Goal: Obtain resource: Download file/media

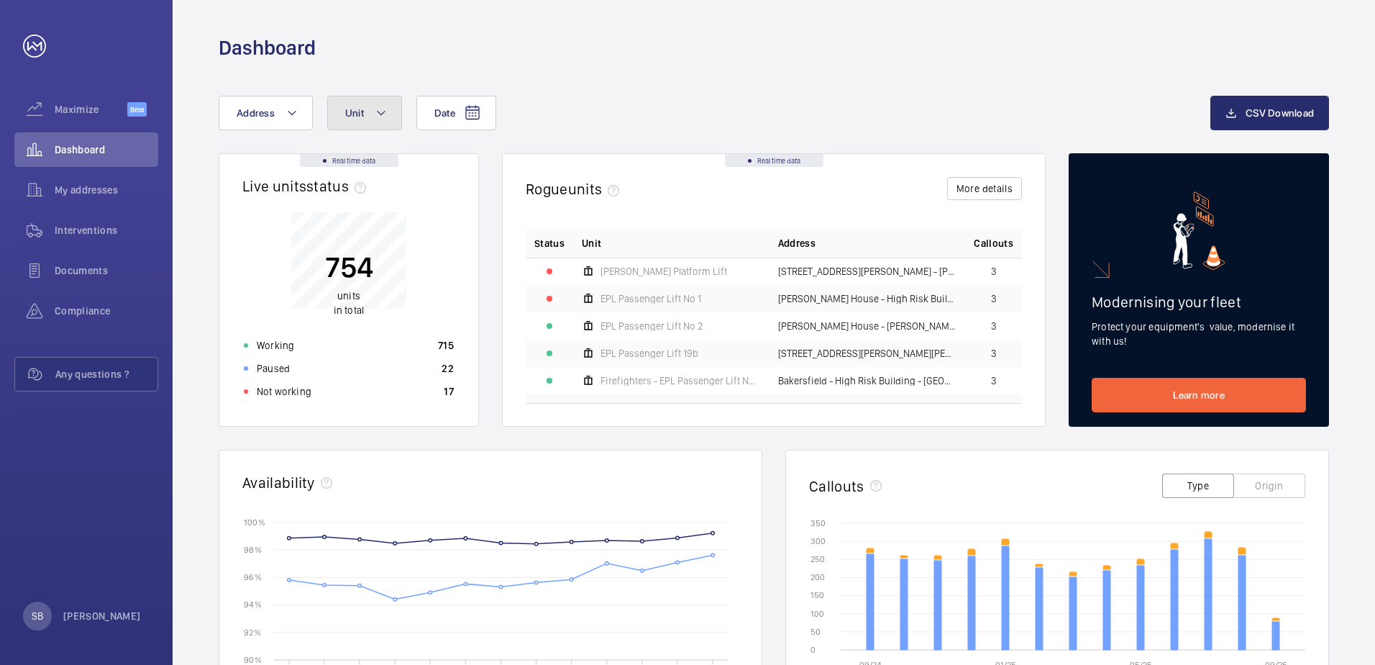
click at [382, 113] on mat-icon at bounding box center [381, 112] width 12 height 17
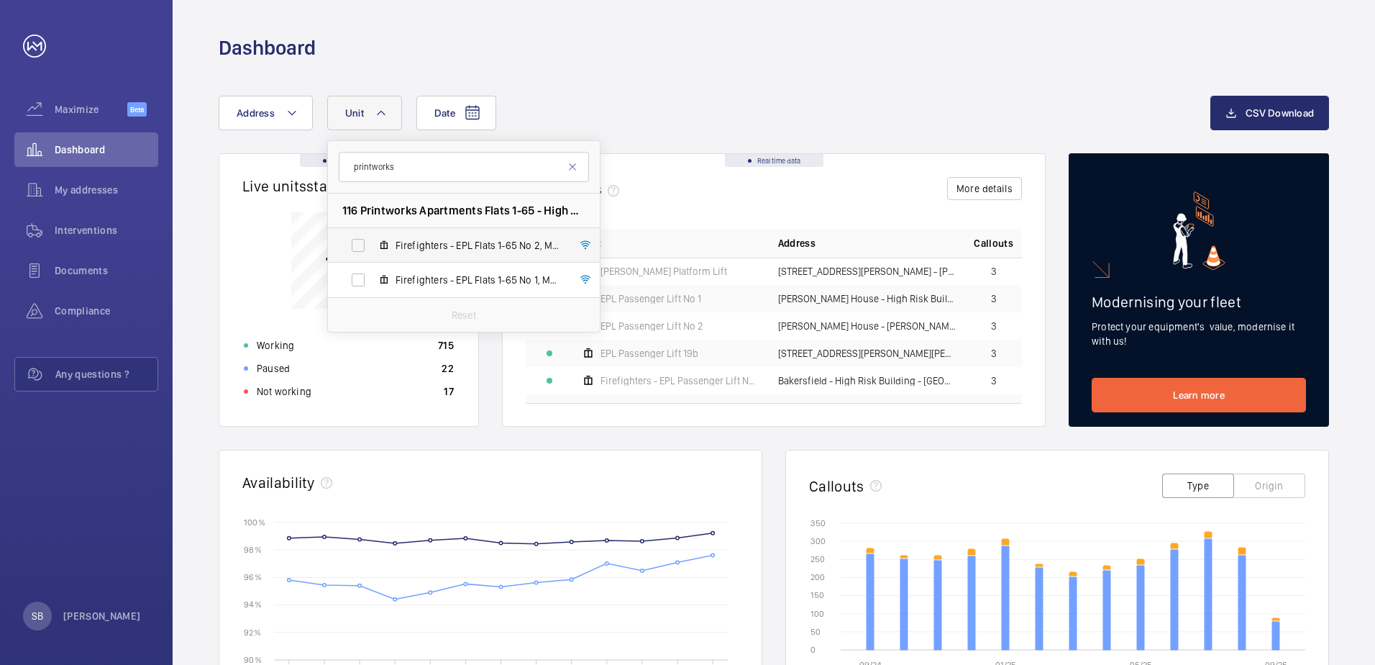
type input "printworks"
click at [356, 244] on label "Firefighters - EPL Flats 1-65 No 2, M50020" at bounding box center [452, 245] width 249 height 35
click at [356, 244] on input "Firefighters - EPL Flats 1-65 No 2, M50020" at bounding box center [358, 245] width 29 height 29
checkbox input "true"
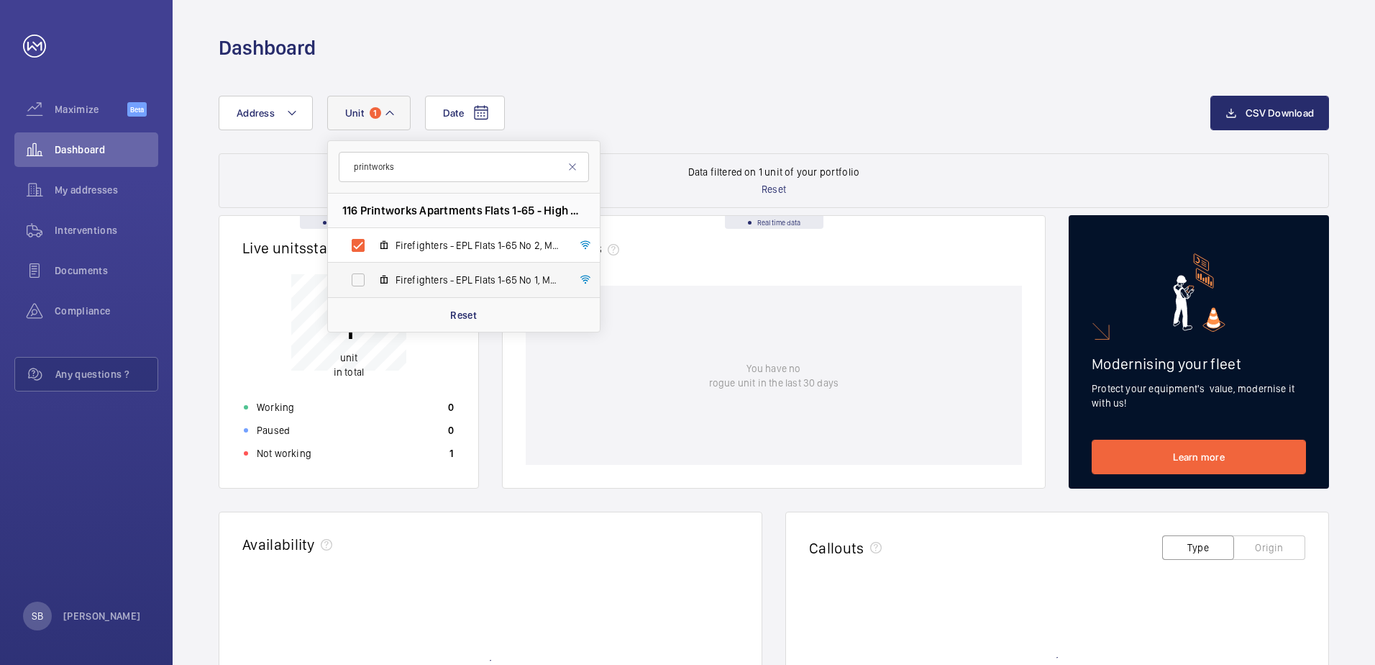
click at [360, 282] on label "Firefighters - EPL Flats 1-65 No 1, M50019" at bounding box center [452, 279] width 249 height 35
click at [360, 282] on input "Firefighters - EPL Flats 1-65 No 1, M50019" at bounding box center [358, 279] width 29 height 29
checkbox input "true"
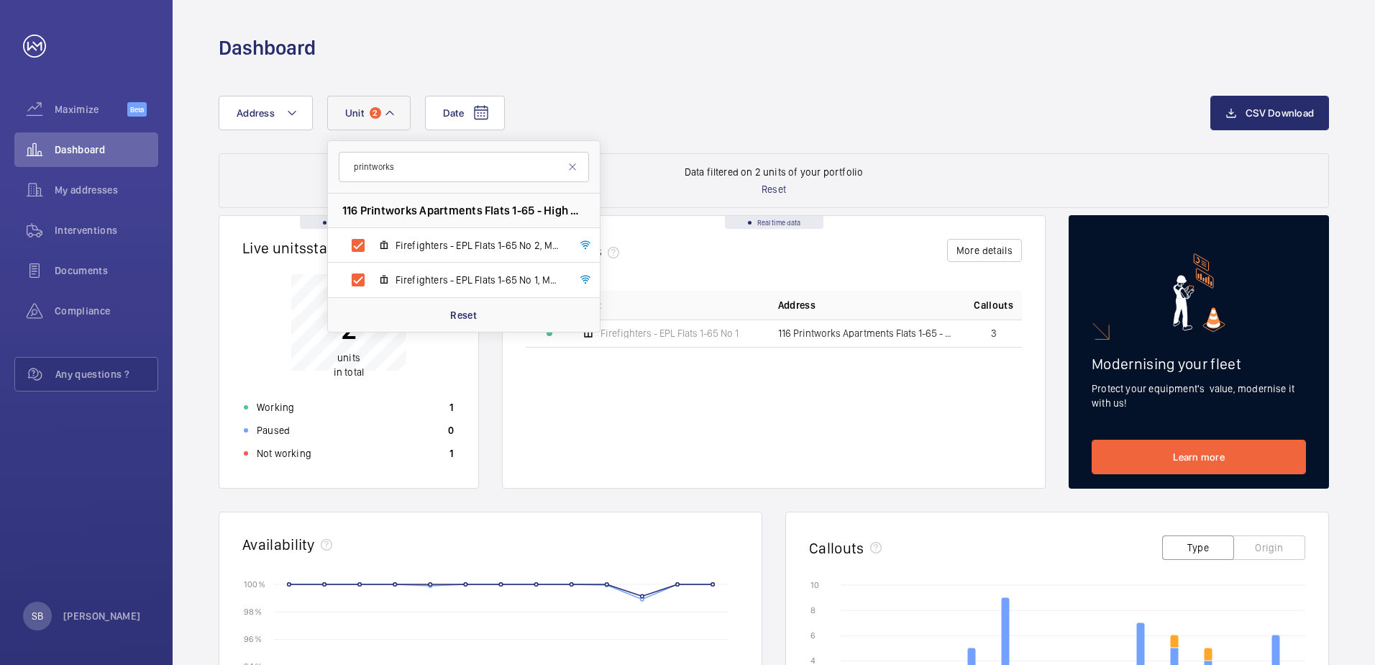
click at [639, 106] on div "Date Address Unit 2 printworks 116 Printworks Apartments Flats 1-65 - High Risk…" at bounding box center [715, 113] width 992 height 35
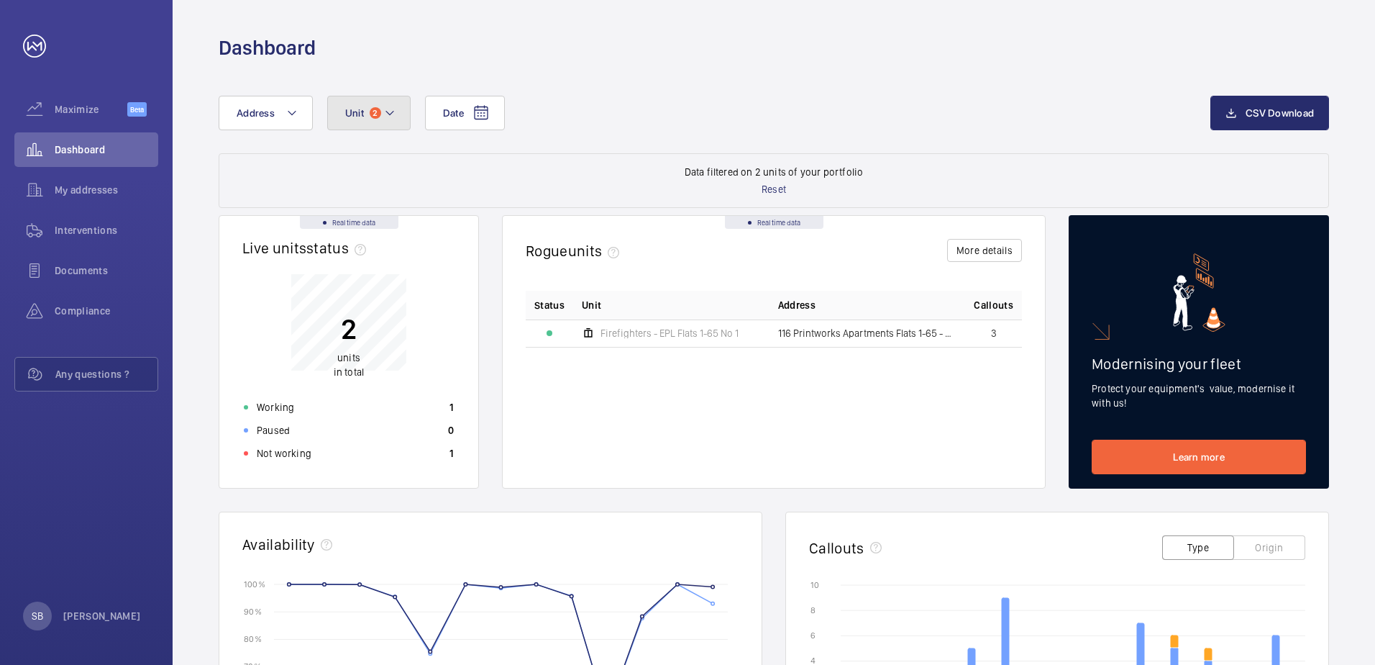
click at [396, 114] on button "Unit 2" at bounding box center [368, 113] width 83 height 35
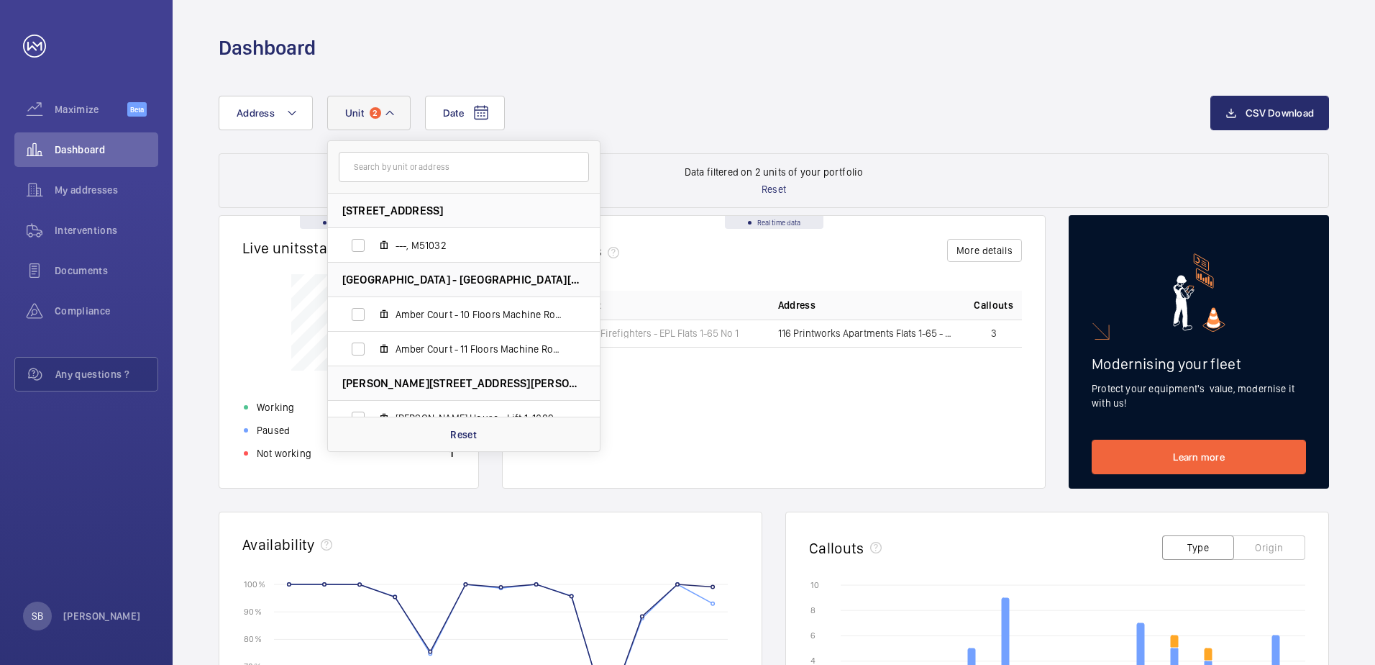
click at [718, 102] on div "Date Address [STREET_ADDRESS] ---, M51032 [GEOGRAPHIC_DATA] - [GEOGRAPHIC_DATA]…" at bounding box center [715, 113] width 992 height 35
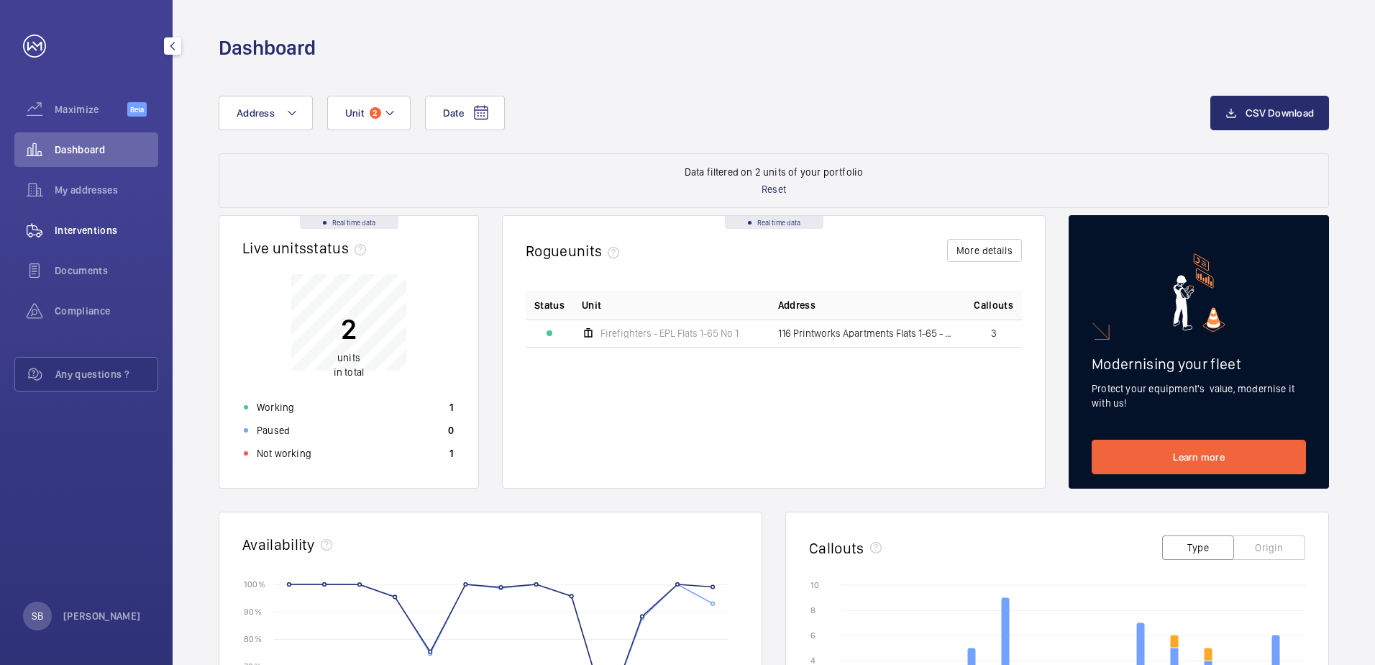
click at [99, 234] on span "Interventions" at bounding box center [107, 230] width 104 height 14
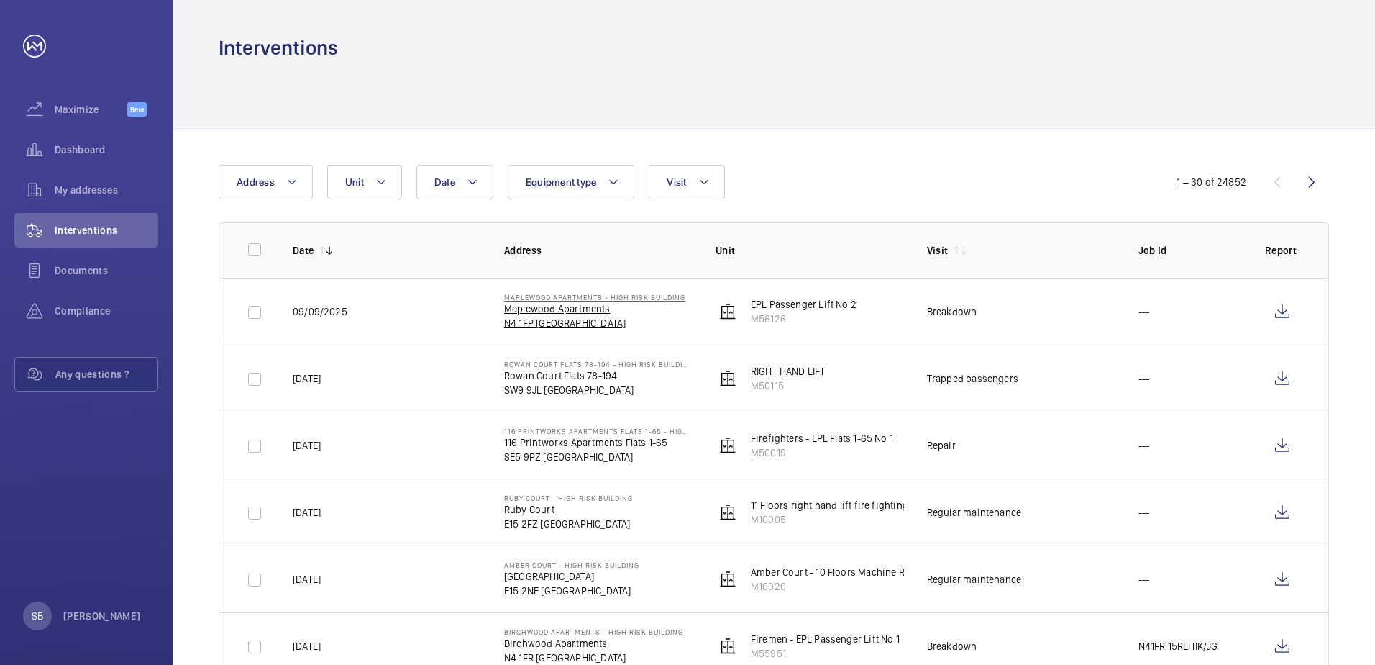
click at [556, 314] on p "Maplewood Apartments" at bounding box center [594, 308] width 181 height 14
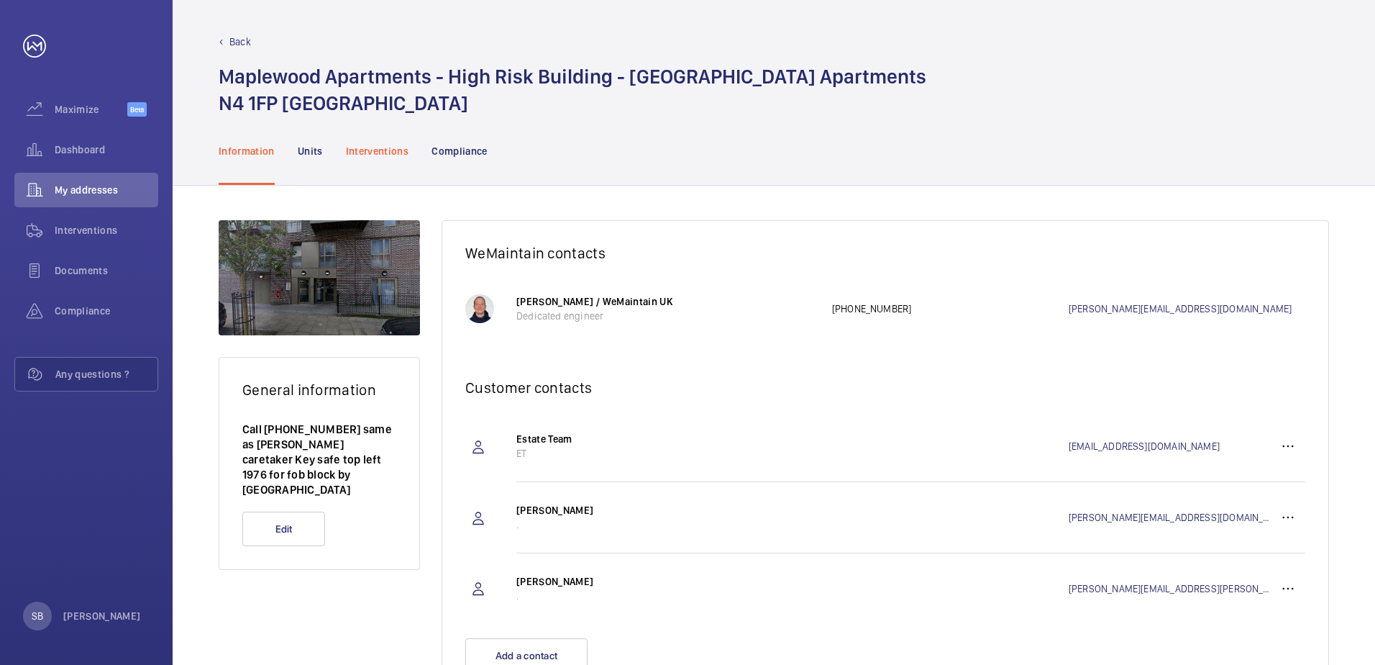
click at [378, 152] on p "Interventions" at bounding box center [377, 151] width 63 height 14
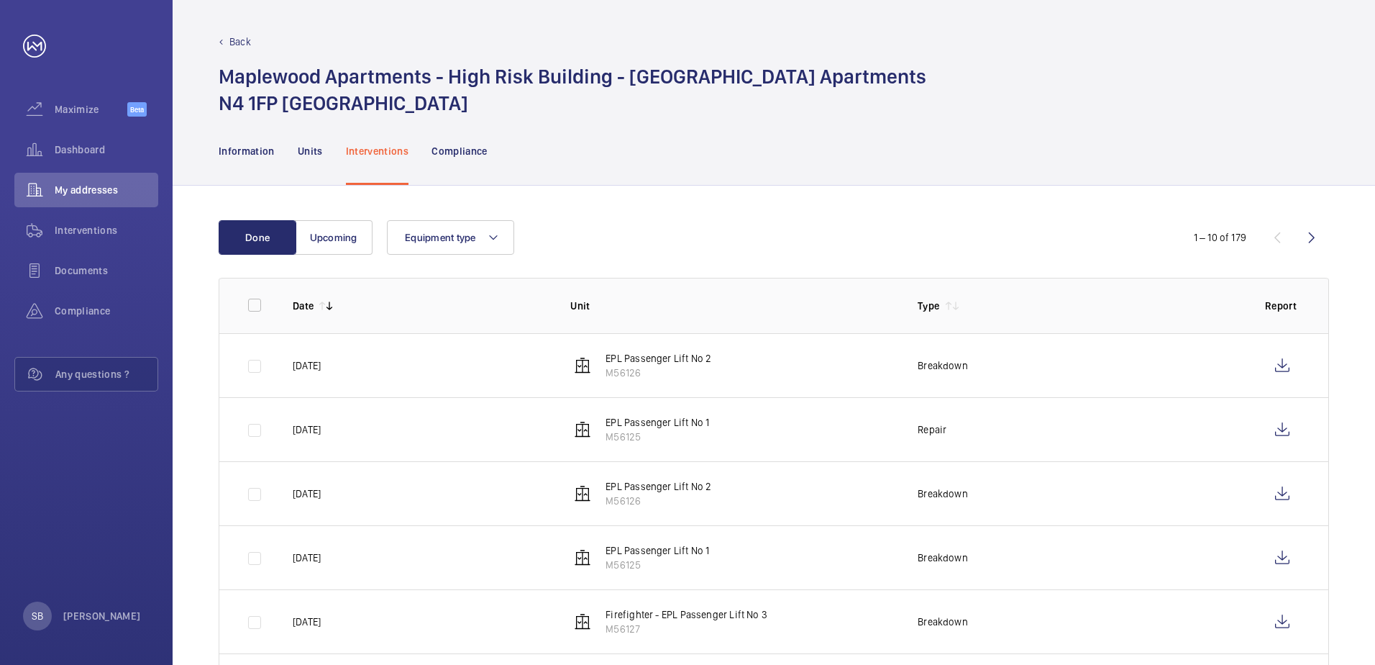
click at [648, 355] on p "EPL Passenger Lift No 2" at bounding box center [659, 358] width 106 height 14
click at [1282, 367] on wm-front-icon-button at bounding box center [1282, 365] width 35 height 35
click at [234, 42] on p "Back" at bounding box center [240, 42] width 22 height 14
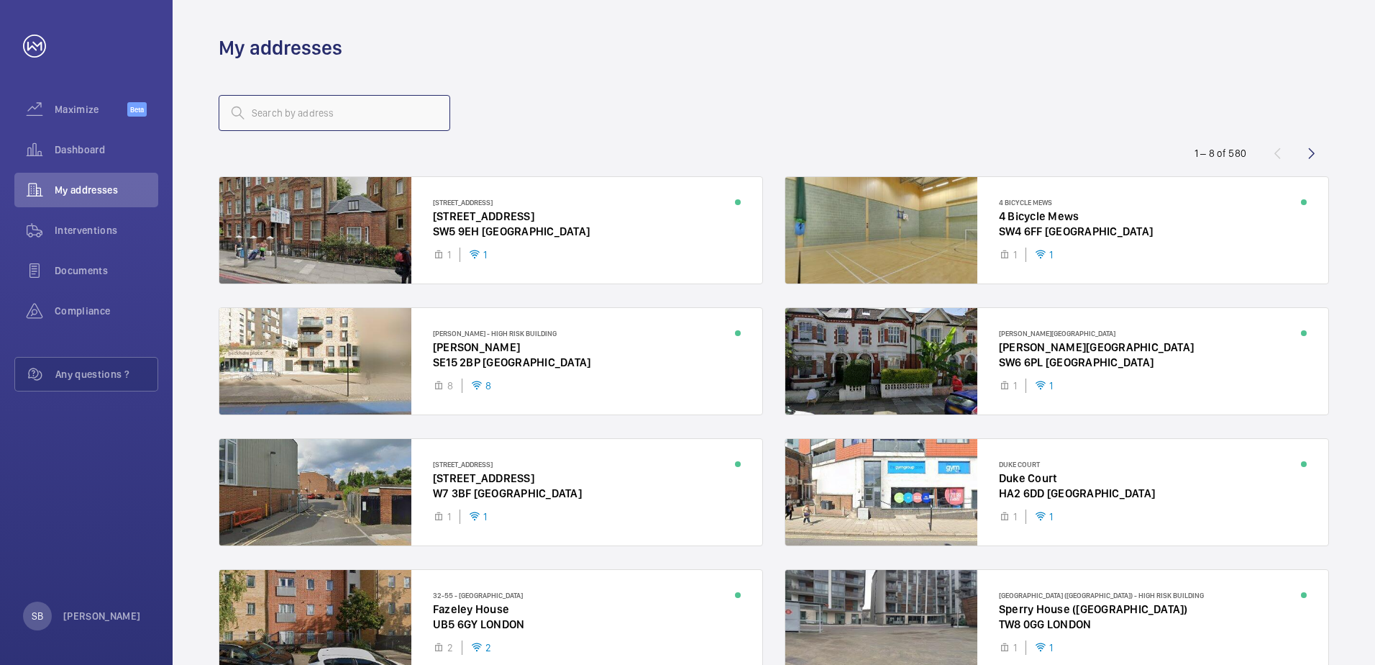
click at [298, 114] on input "text" at bounding box center [335, 113] width 232 height 36
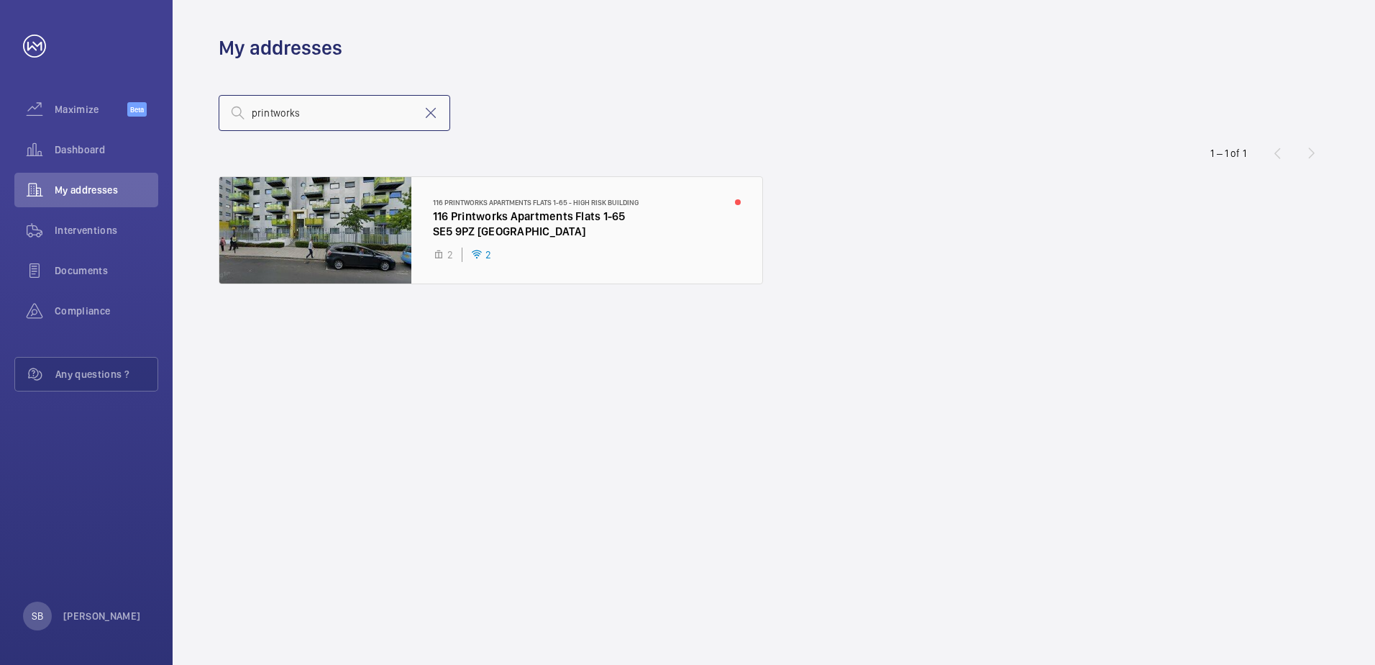
type input "printworks"
click at [527, 210] on div at bounding box center [490, 230] width 543 height 106
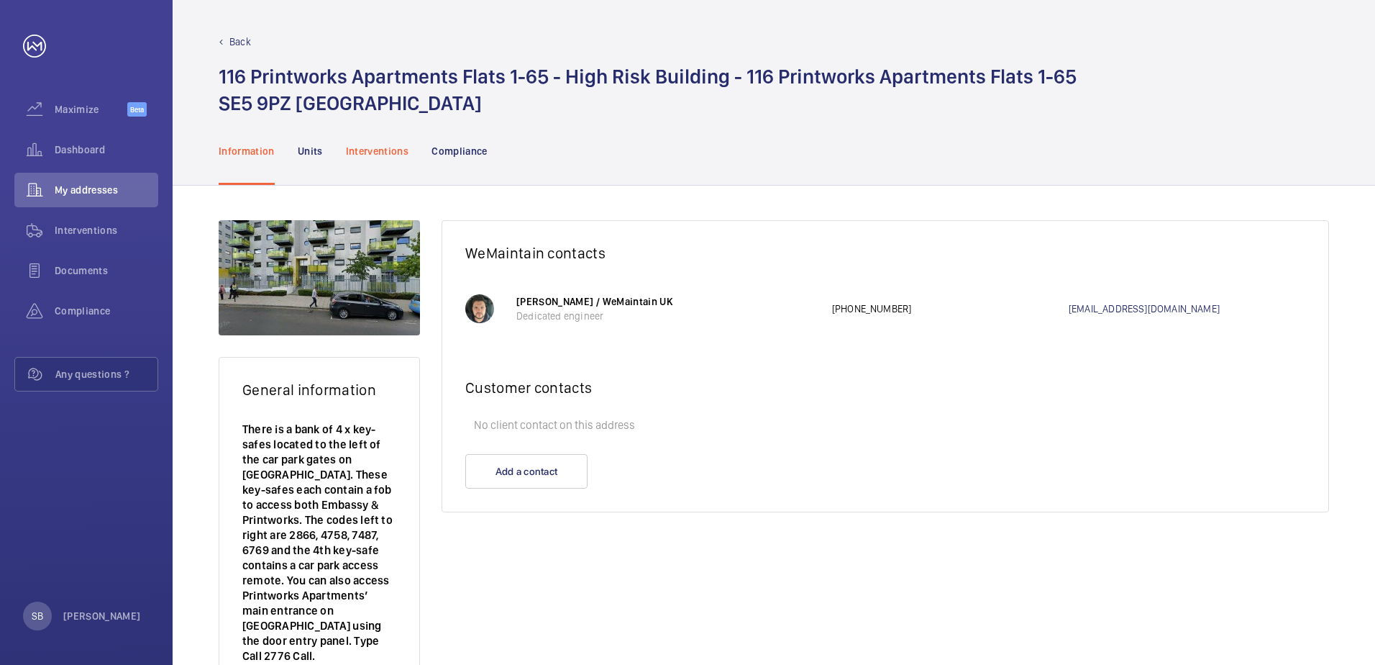
click at [370, 153] on p "Interventions" at bounding box center [377, 151] width 63 height 14
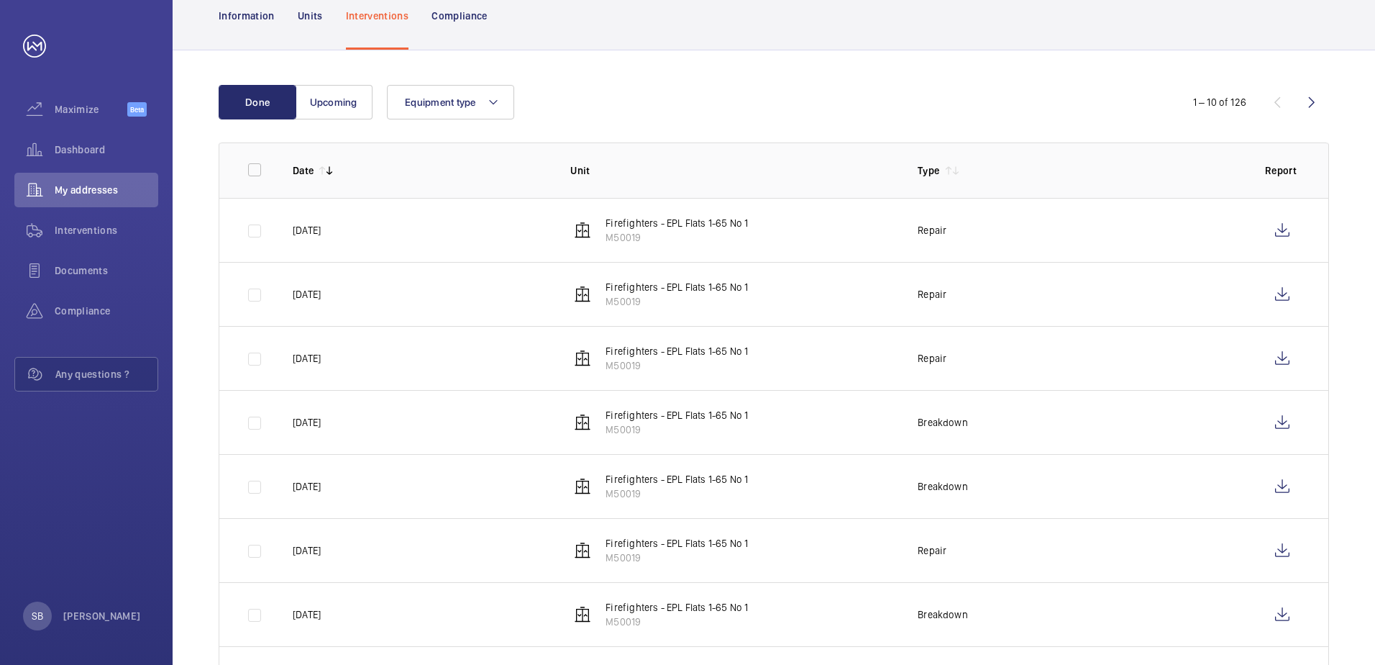
scroll to position [144, 0]
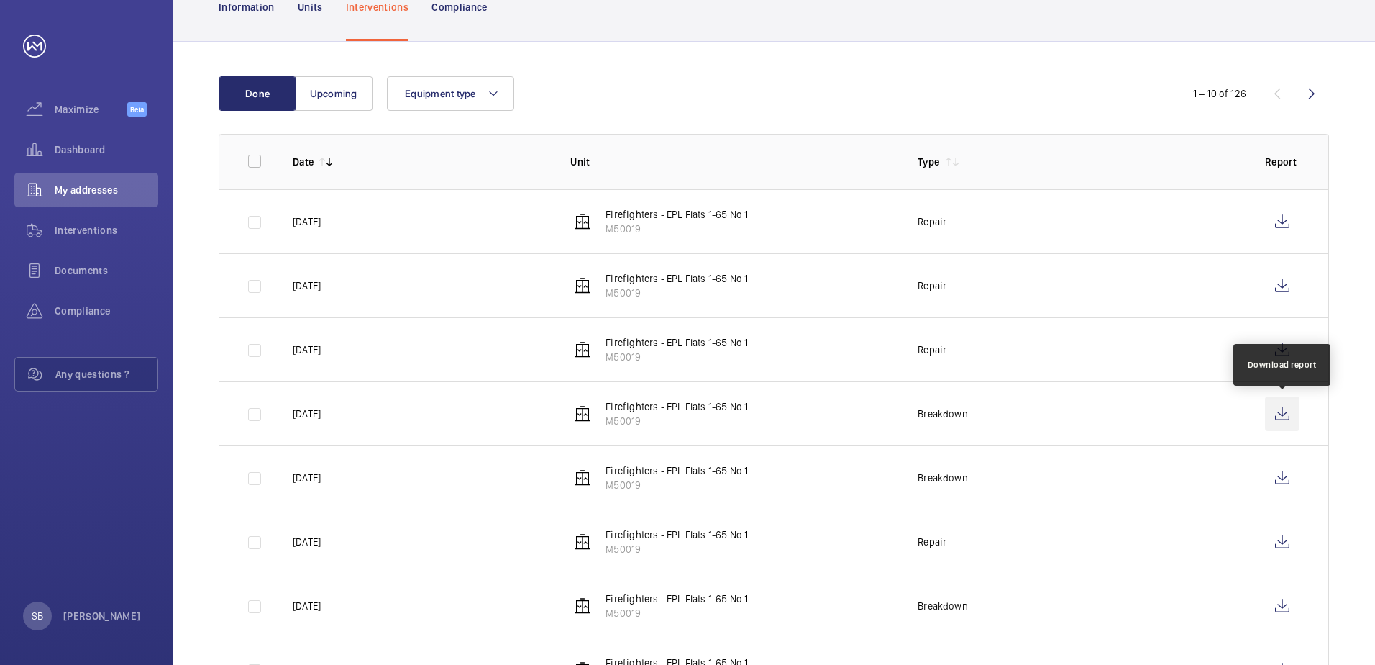
click at [1292, 410] on wm-front-icon-button at bounding box center [1282, 413] width 35 height 35
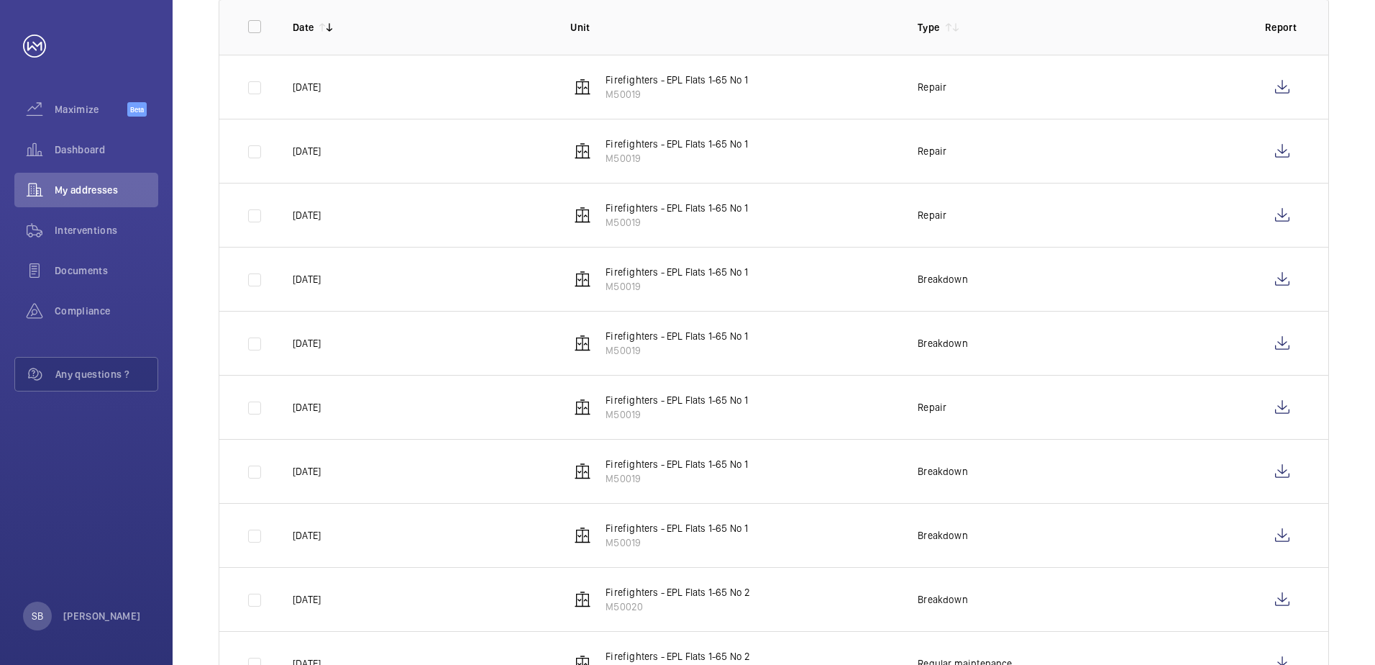
scroll to position [288, 0]
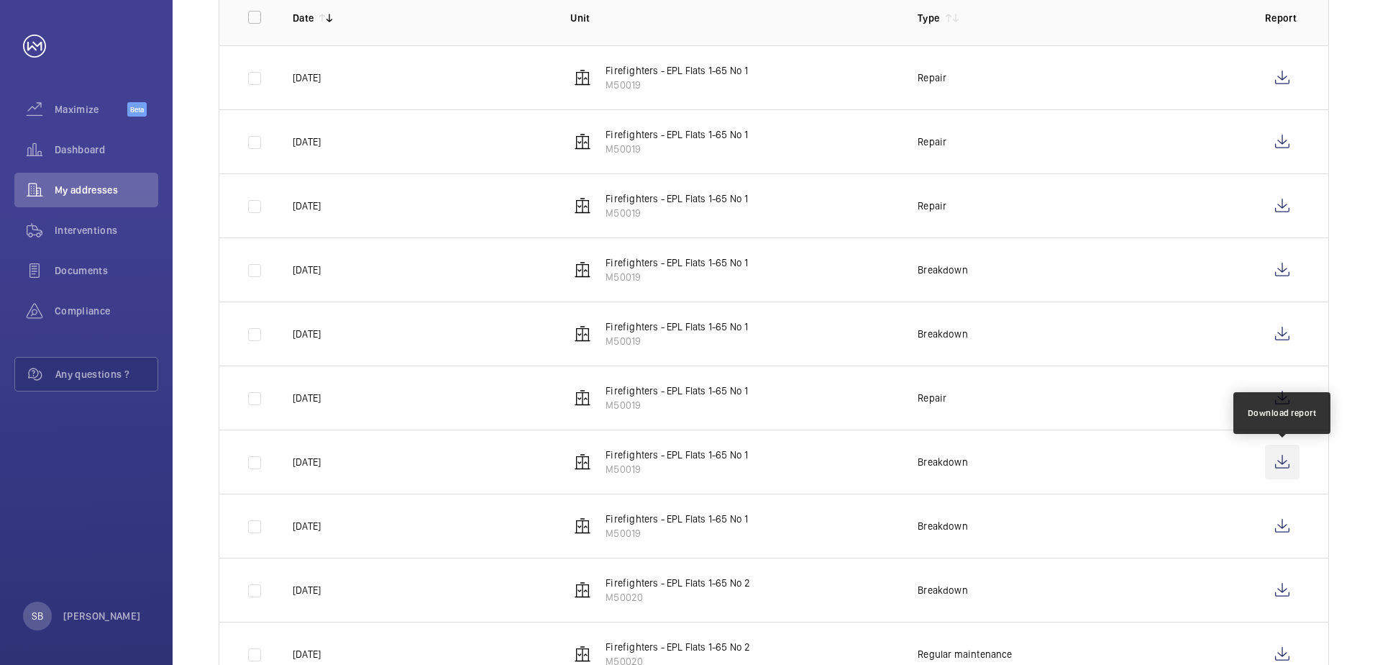
click at [1279, 463] on wm-front-icon-button at bounding box center [1282, 461] width 35 height 35
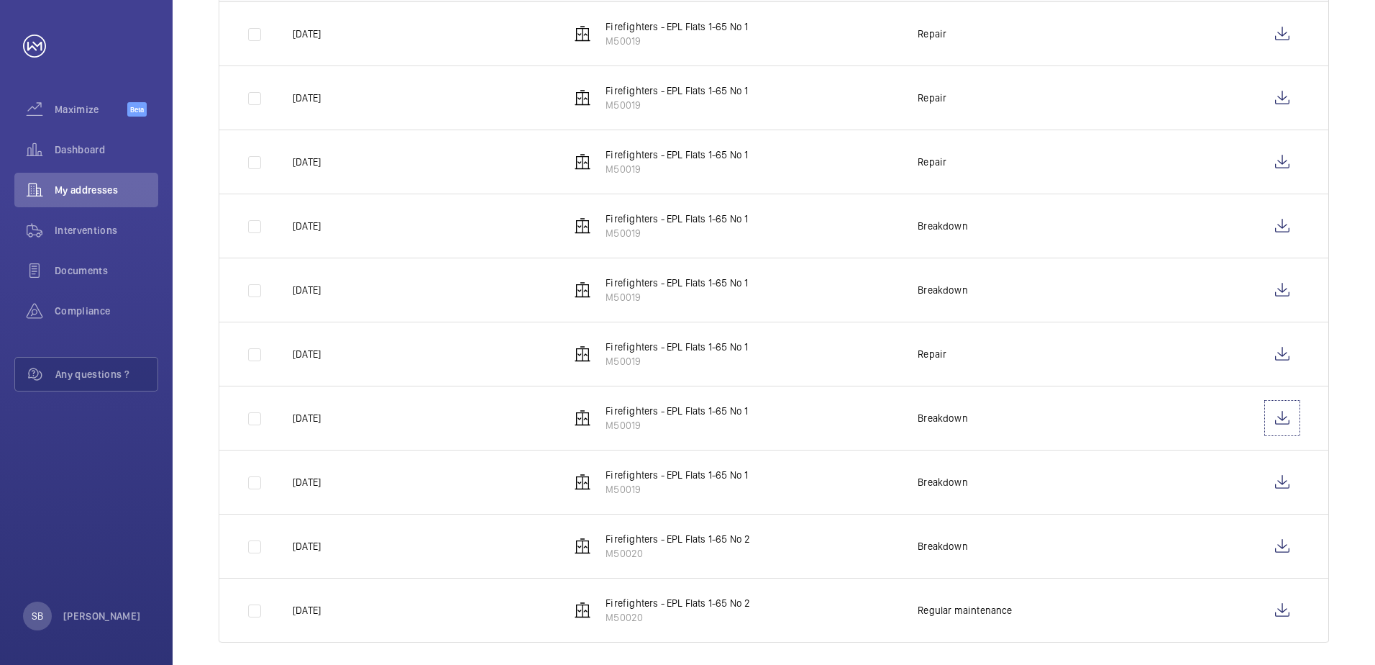
scroll to position [344, 0]
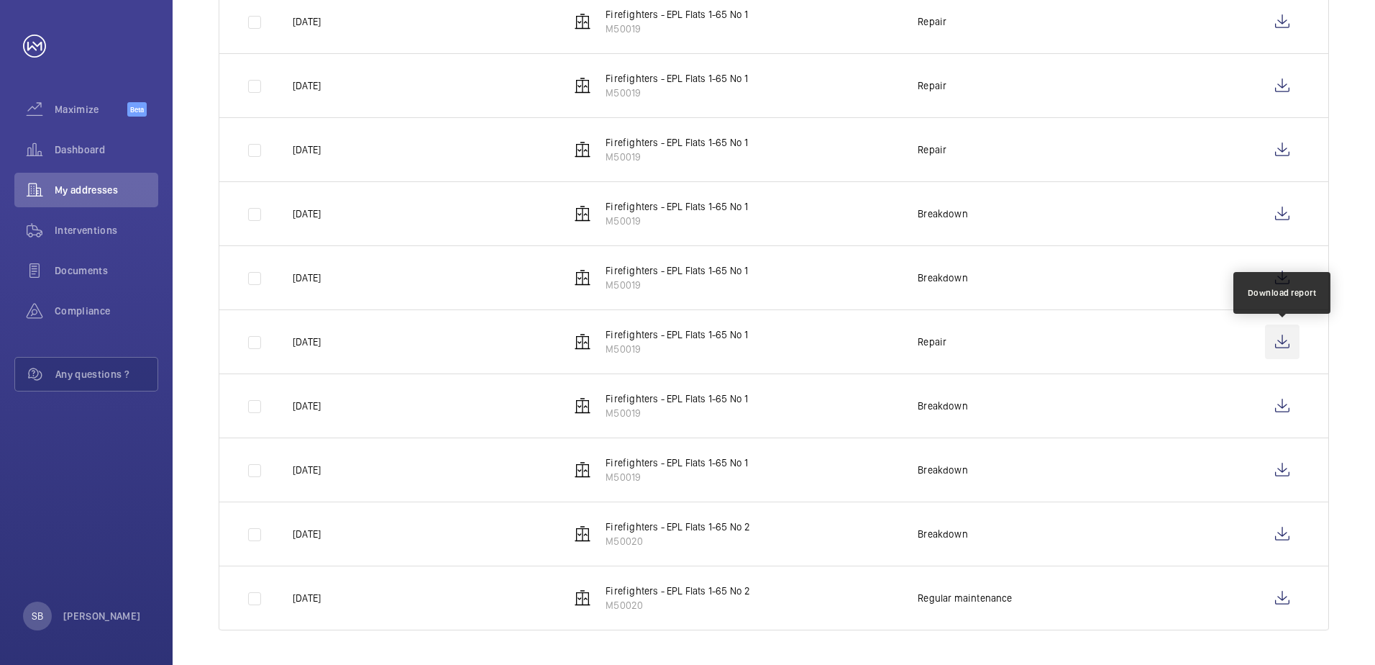
click at [1282, 335] on wm-front-icon-button at bounding box center [1282, 341] width 35 height 35
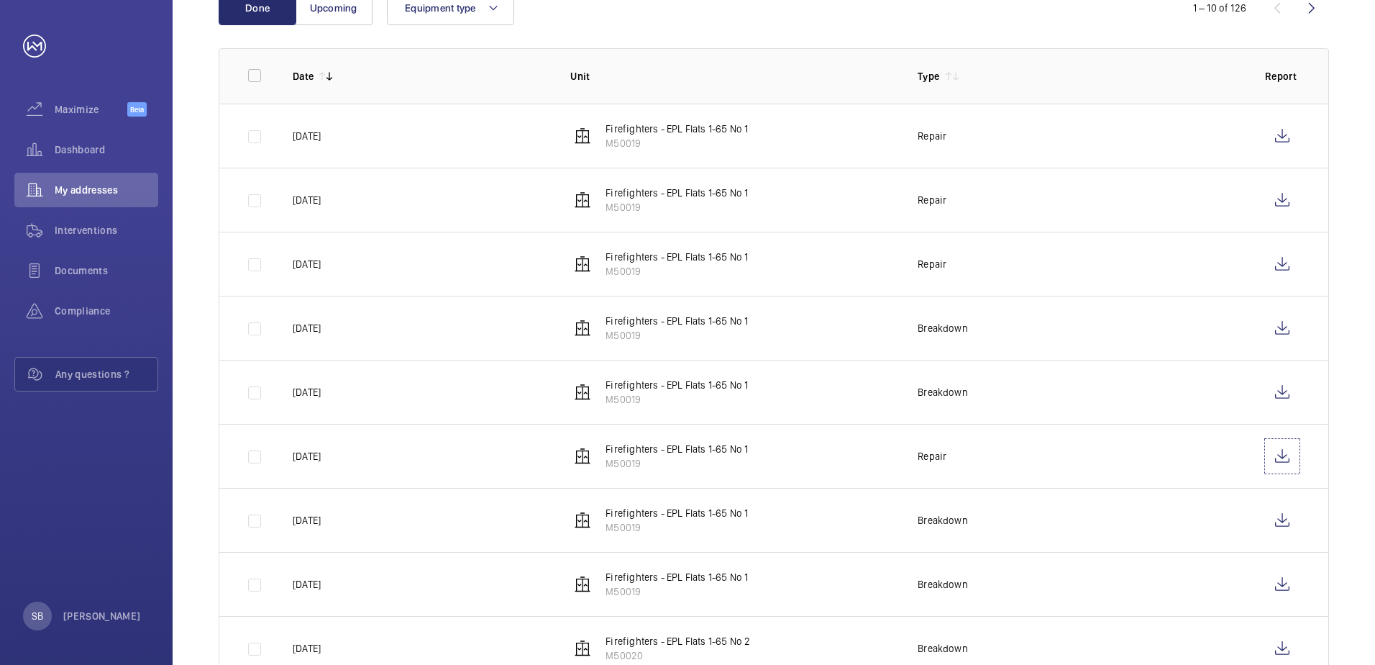
scroll to position [56, 0]
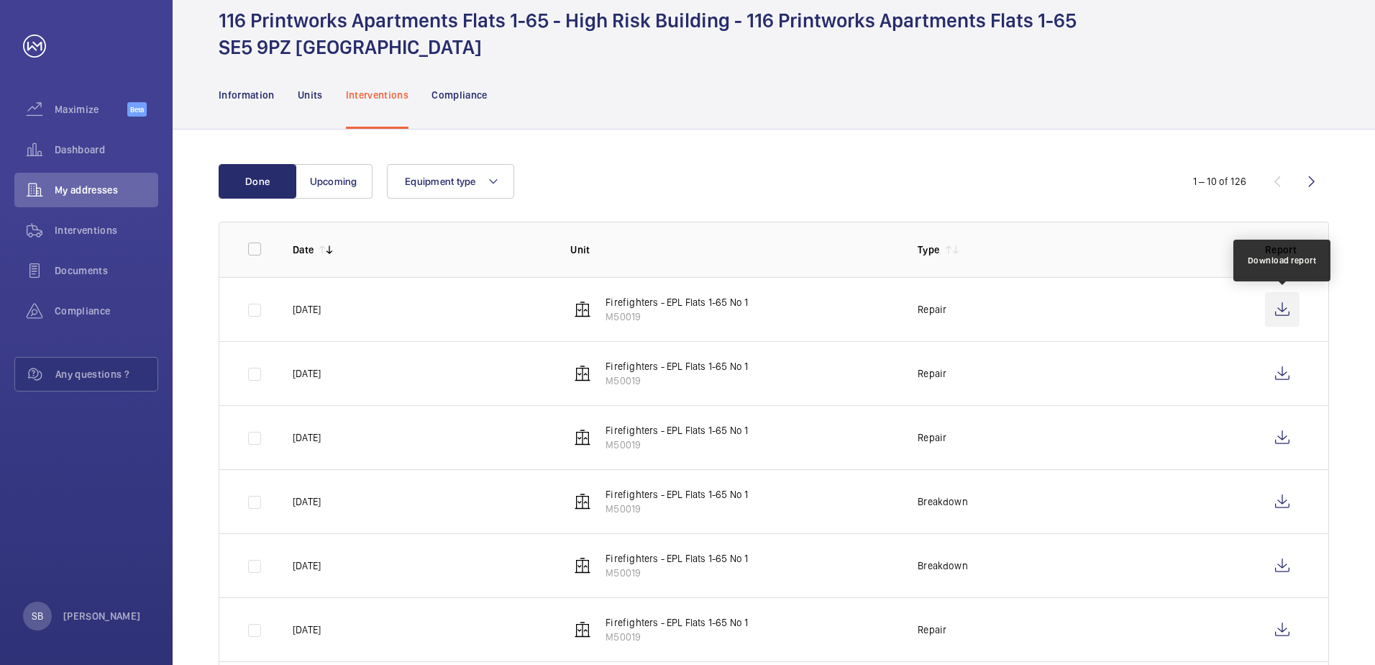
click at [1269, 306] on wm-front-icon-button at bounding box center [1282, 309] width 35 height 35
